Goal: Task Accomplishment & Management: Complete application form

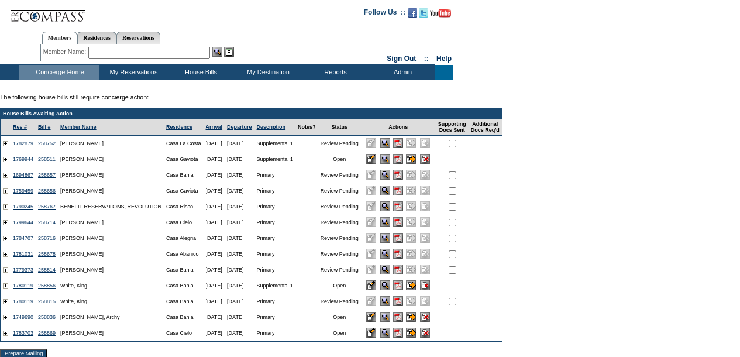
scroll to position [299, 0]
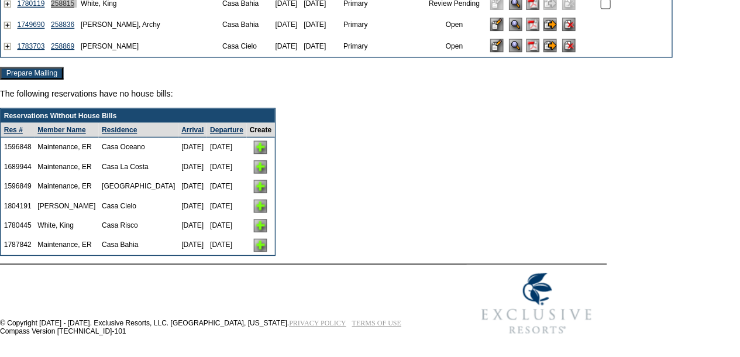
click at [199, 195] on img at bounding box center [194, 200] width 10 height 10
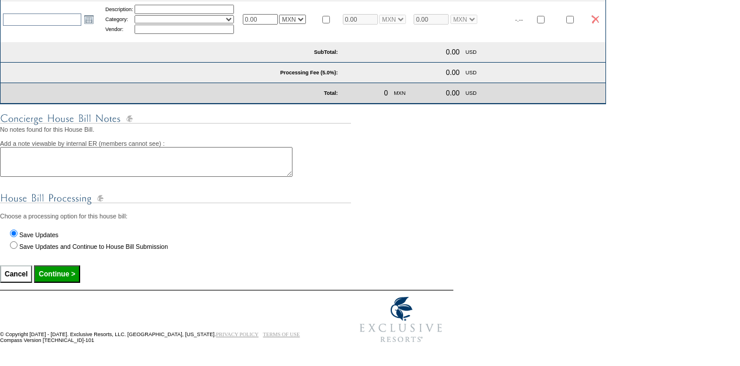
scroll to position [472, 0]
click at [66, 243] on label "Save Updates and Continue to House Bill Submission" at bounding box center [93, 246] width 149 height 7
click at [18, 241] on input "Save Updates and Continue to House Bill Submission" at bounding box center [14, 245] width 8 height 8
radio input "true"
click at [60, 266] on input "Continue >" at bounding box center [57, 274] width 46 height 18
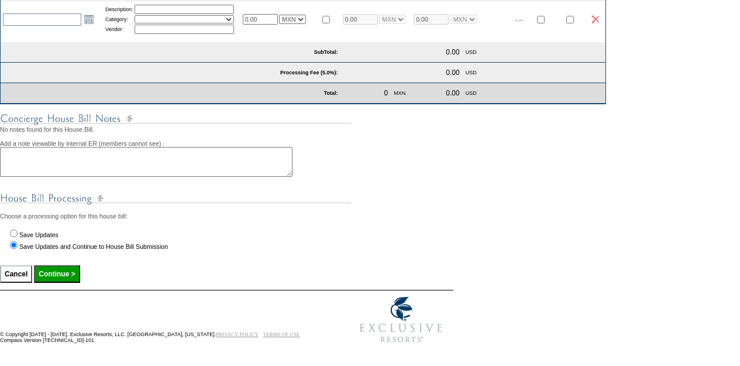
type input "Processing..."
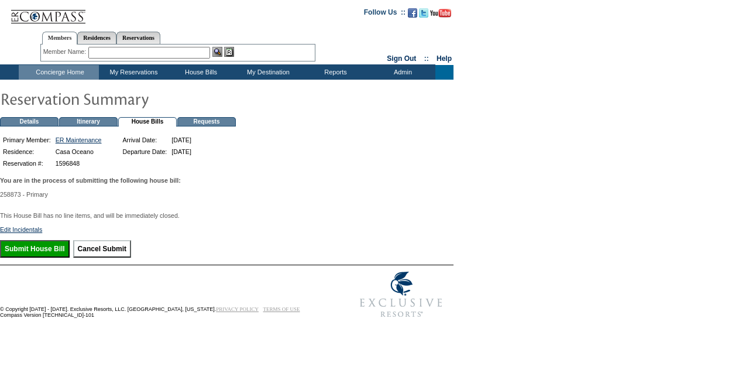
click at [50, 257] on input "Submit House Bill" at bounding box center [35, 249] width 70 height 18
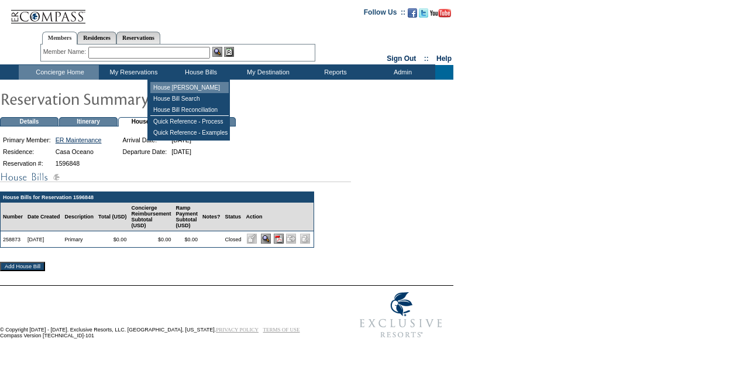
click at [194, 86] on td "House [PERSON_NAME]" at bounding box center [189, 87] width 78 height 11
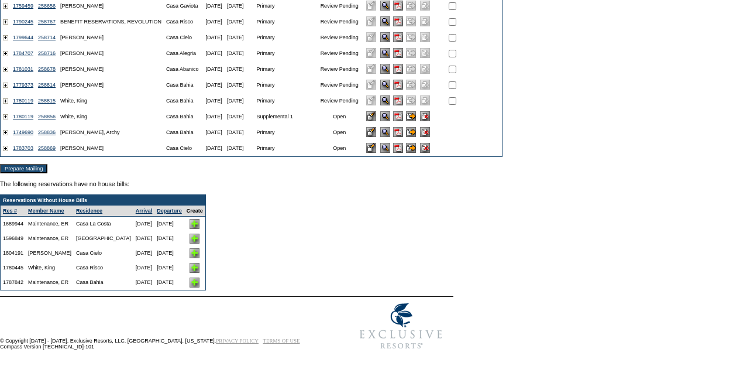
scroll to position [195, 0]
click at [199, 221] on img at bounding box center [194, 224] width 10 height 10
